Goal: Book appointment/travel/reservation

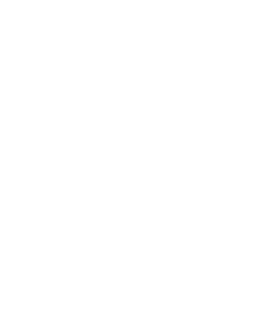
scroll to position [1483, 0]
click at [256, 96] on icon at bounding box center [262, 102] width 15 height 12
click at [260, 150] on icon at bounding box center [262, 148] width 19 height 15
click at [257, 150] on icon at bounding box center [262, 148] width 19 height 15
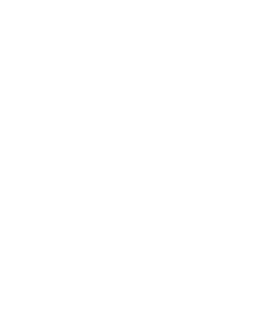
click at [258, 146] on icon at bounding box center [262, 148] width 19 height 15
click at [47, 93] on div "Speziell für Kinder" at bounding box center [53, 102] width 78 height 59
click at [41, 107] on div "Speziell für Kinder" at bounding box center [53, 102] width 78 height 59
click at [39, 97] on span "Speziell für Kinder" at bounding box center [52, 100] width 47 height 6
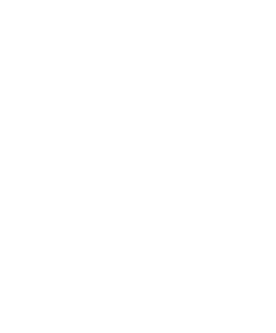
scroll to position [1462, 0]
click at [192, 144] on link "jetzt anfragen" at bounding box center [174, 151] width 56 height 14
click at [262, 96] on icon at bounding box center [262, 102] width 15 height 12
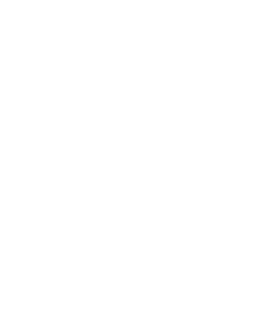
click at [141, 77] on span "Familienzimmer" at bounding box center [137, 79] width 32 height 4
click at [97, 81] on span "Suiten" at bounding box center [99, 81] width 14 height 4
click at [127, 60] on div "Familienzimmer" at bounding box center [136, 59] width 38 height 12
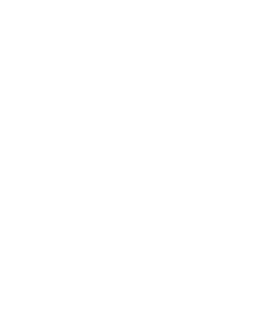
scroll to position [576, 0]
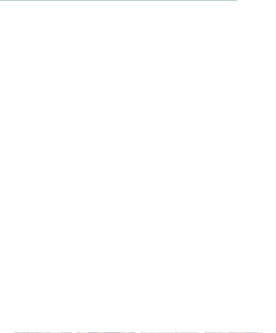
scroll to position [2182, 0]
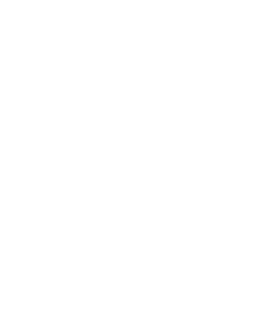
click at [33, 163] on span "Eisacktal" at bounding box center [30, 167] width 33 height 8
click at [16, 190] on span "Meraner Land" at bounding box center [39, 194] width 50 height 8
click at [19, 208] on div "Südtirols Süden" at bounding box center [48, 221] width 68 height 27
click at [15, 208] on div "Südtirols Süden" at bounding box center [48, 221] width 68 height 27
click at [18, 236] on div "Vinschgau" at bounding box center [48, 249] width 68 height 27
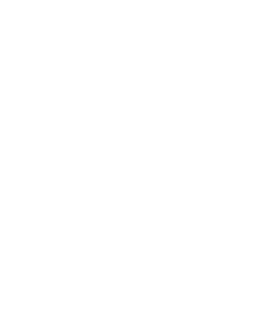
click at [19, 181] on div "Meraner Land" at bounding box center [48, 194] width 68 height 27
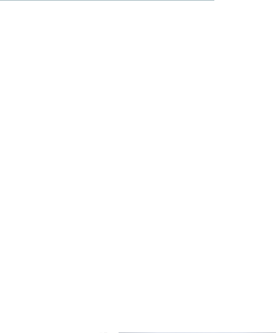
scroll to position [1984, 0]
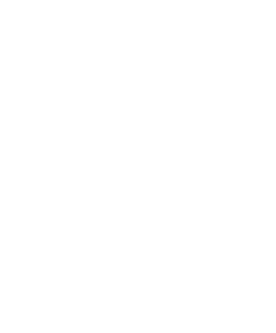
click at [264, 199] on icon at bounding box center [262, 206] width 19 height 15
click at [263, 199] on icon at bounding box center [262, 206] width 19 height 15
click at [263, 189] on icon at bounding box center [262, 196] width 19 height 15
click at [13, 180] on icon at bounding box center [13, 187] width 19 height 15
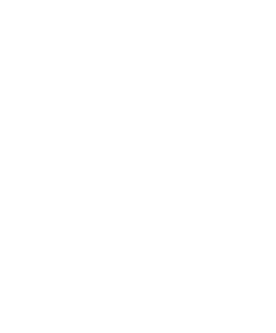
click at [180, 227] on link "mehr erfahren" at bounding box center [165, 229] width 39 height 5
click at [255, 28] on icon at bounding box center [262, 25] width 15 height 12
click at [261, 221] on icon at bounding box center [262, 228] width 19 height 15
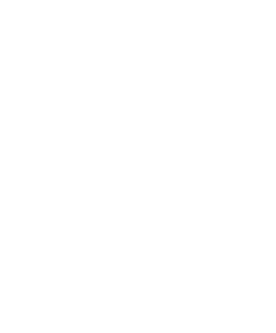
click at [260, 212] on icon at bounding box center [262, 219] width 19 height 15
click at [263, 223] on icon at bounding box center [262, 230] width 19 height 15
click at [261, 213] on icon at bounding box center [262, 220] width 19 height 15
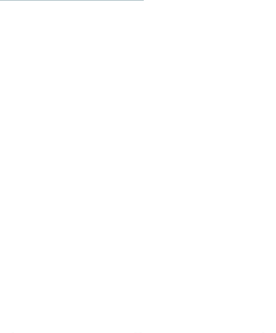
click at [264, 168] on icon at bounding box center [261, 175] width 19 height 15
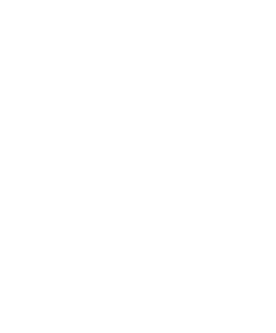
click at [265, 167] on icon at bounding box center [261, 174] width 19 height 15
click at [263, 167] on icon at bounding box center [261, 174] width 19 height 15
click at [265, 167] on icon at bounding box center [261, 174] width 19 height 15
click at [263, 167] on icon at bounding box center [261, 174] width 19 height 15
click at [262, 167] on icon at bounding box center [261, 174] width 19 height 15
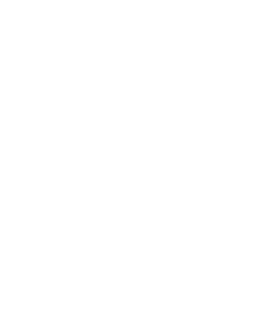
click at [15, 167] on icon at bounding box center [14, 174] width 19 height 15
click at [267, 167] on icon at bounding box center [261, 174] width 19 height 15
click at [266, 167] on icon at bounding box center [261, 174] width 19 height 15
click at [11, 167] on icon at bounding box center [14, 174] width 19 height 15
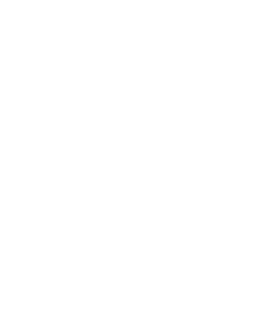
click at [271, 167] on icon at bounding box center [261, 174] width 19 height 15
click at [268, 167] on icon at bounding box center [261, 174] width 19 height 15
click at [270, 167] on icon at bounding box center [261, 174] width 19 height 15
click at [271, 167] on icon at bounding box center [261, 174] width 19 height 15
click at [270, 167] on icon at bounding box center [261, 174] width 19 height 15
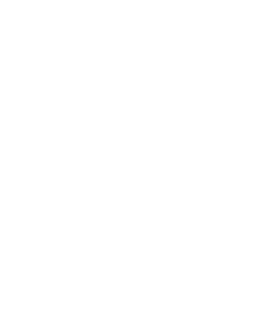
click at [270, 167] on icon at bounding box center [261, 174] width 19 height 15
click at [265, 167] on icon at bounding box center [261, 174] width 19 height 15
click at [263, 167] on icon at bounding box center [261, 174] width 19 height 15
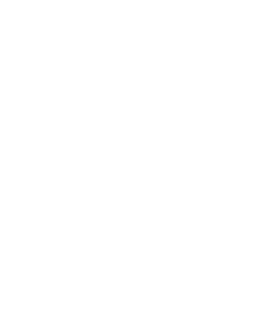
click at [268, 167] on icon at bounding box center [261, 174] width 19 height 15
click at [266, 167] on icon at bounding box center [261, 174] width 19 height 15
click at [264, 167] on icon at bounding box center [261, 174] width 19 height 15
click at [213, 130] on div at bounding box center [201, 155] width 121 height 68
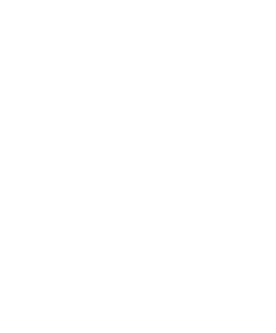
click at [265, 146] on icon at bounding box center [261, 153] width 19 height 15
click at [271, 146] on icon at bounding box center [261, 153] width 19 height 15
click at [266, 146] on icon at bounding box center [261, 153] width 19 height 15
click at [260, 146] on icon at bounding box center [261, 153] width 19 height 15
click at [264, 146] on icon at bounding box center [261, 153] width 19 height 15
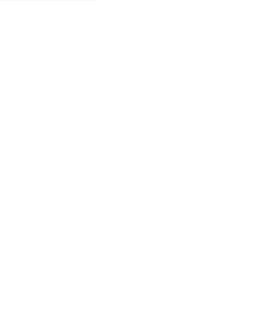
scroll to position [795, 0]
click at [253, 119] on icon at bounding box center [262, 126] width 19 height 15
click at [255, 119] on icon at bounding box center [262, 126] width 19 height 15
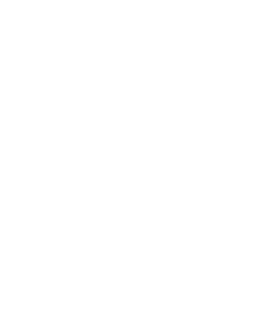
click at [158, 109] on span "Appartements" at bounding box center [156, 111] width 30 height 4
click at [263, 143] on icon at bounding box center [262, 143] width 19 height 15
click at [260, 147] on icon at bounding box center [262, 143] width 19 height 15
click at [264, 144] on icon at bounding box center [262, 143] width 19 height 15
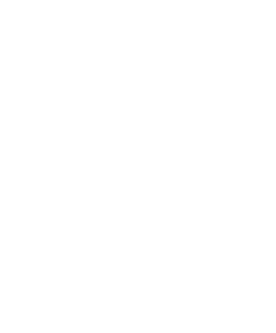
scroll to position [846, 0]
click at [260, 97] on icon at bounding box center [262, 99] width 19 height 15
click at [52, 87] on span "Kulinarik" at bounding box center [53, 88] width 25 height 6
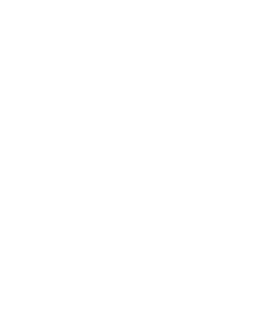
click at [119, 140] on div "Angebote" at bounding box center [106, 147] width 58 height 29
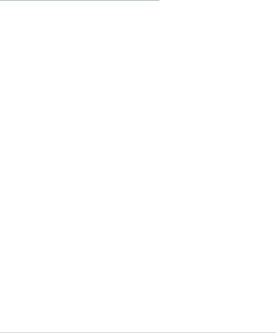
scroll to position [453, 0]
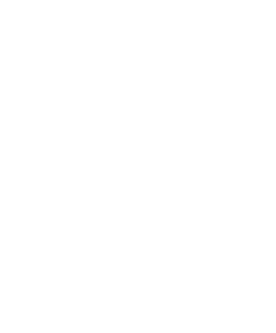
click at [135, 200] on icon at bounding box center [138, 200] width 12 height 12
